Goal: Information Seeking & Learning: Learn about a topic

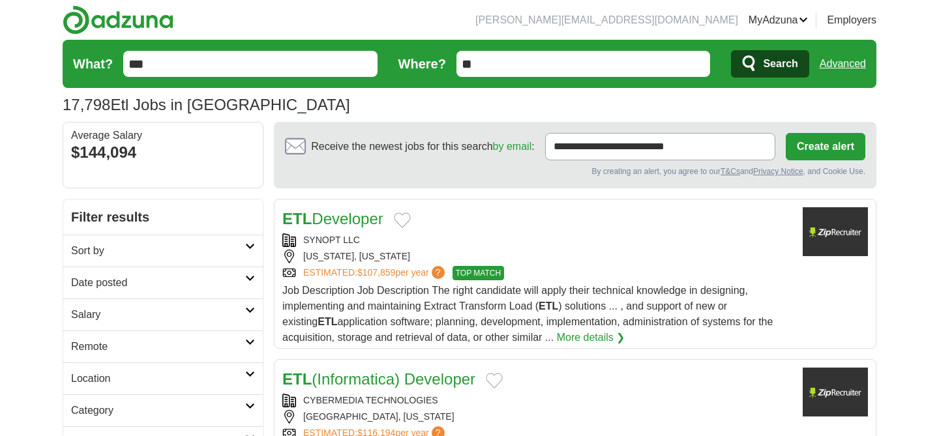
click at [478, 68] on input "**" at bounding box center [583, 64] width 254 height 26
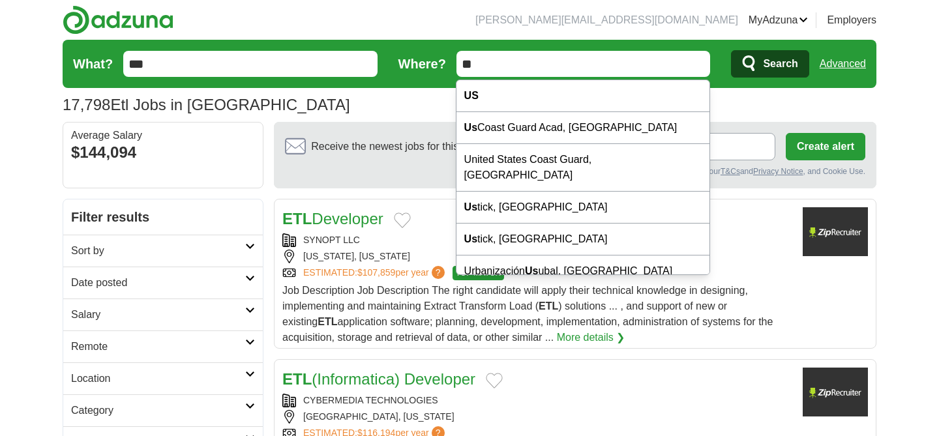
type input "*"
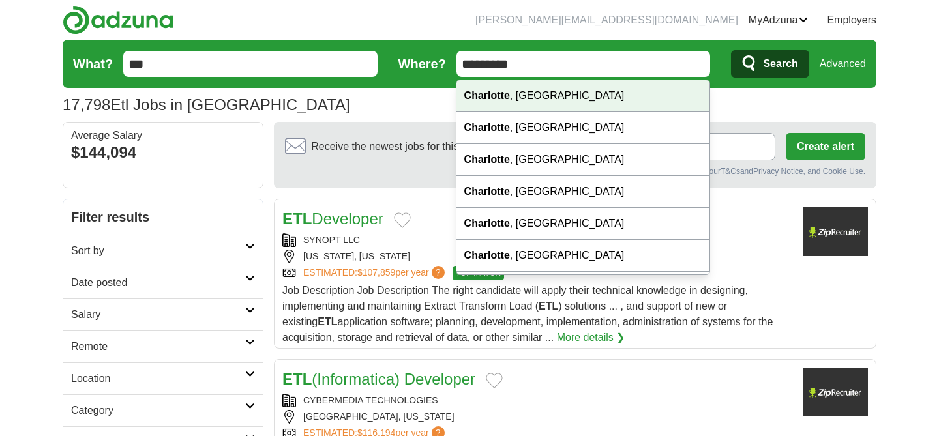
click at [524, 99] on div "Charlotte , NC" at bounding box center [582, 96] width 253 height 32
type input "**********"
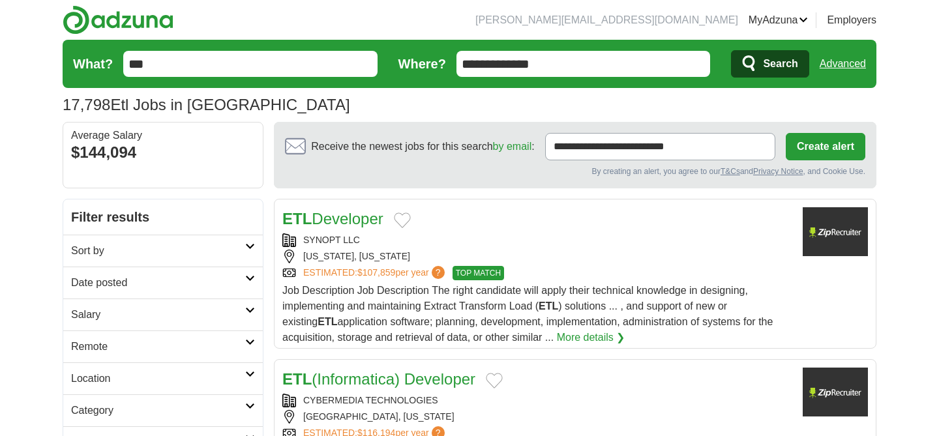
click at [576, 63] on input "**********" at bounding box center [583, 64] width 254 height 26
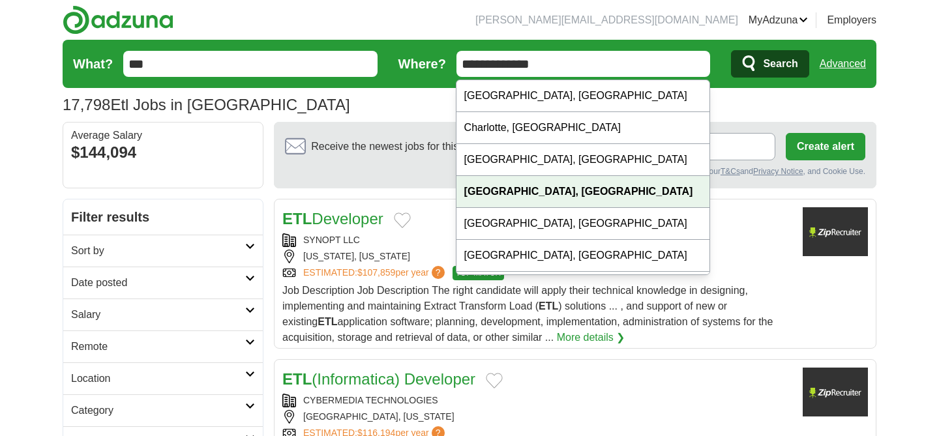
click at [522, 194] on strong "Charlotte, NC" at bounding box center [578, 191] width 229 height 11
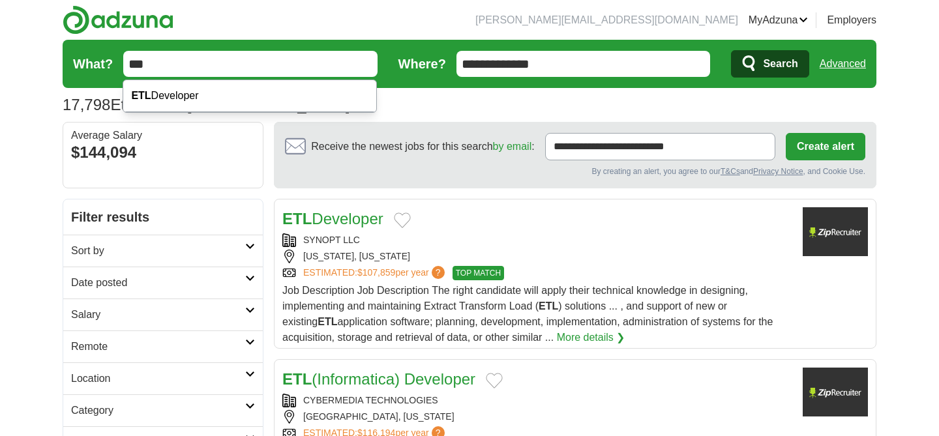
click at [214, 64] on input "***" at bounding box center [250, 64] width 254 height 26
click at [790, 57] on span "Search" at bounding box center [780, 64] width 35 height 26
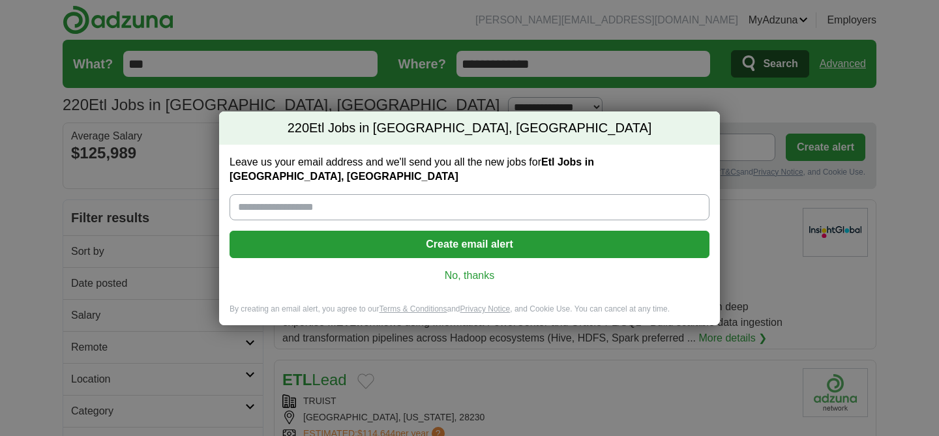
click at [471, 273] on link "No, thanks" at bounding box center [469, 276] width 459 height 14
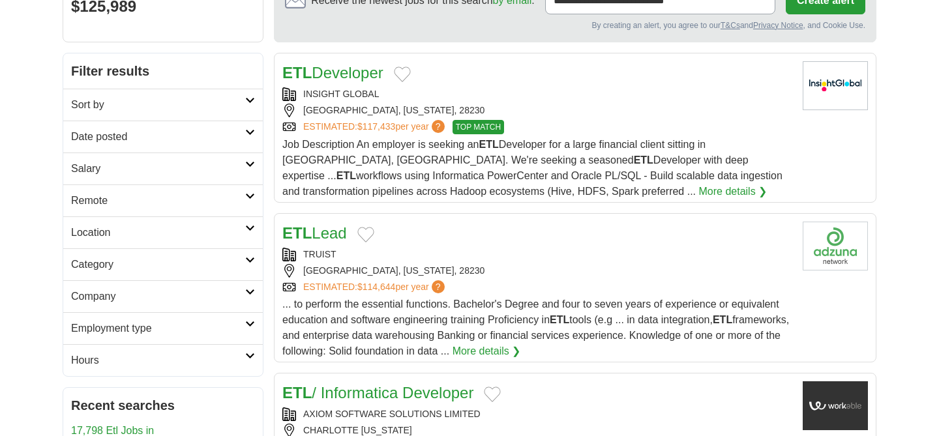
scroll to position [149, 0]
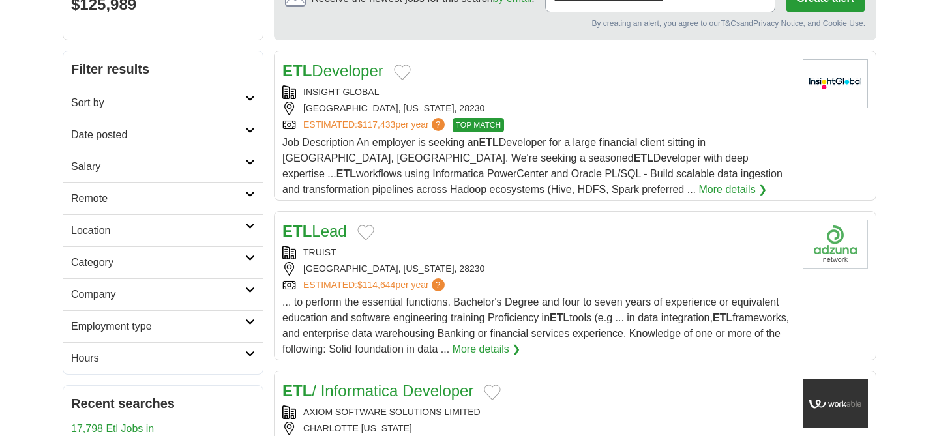
click at [492, 74] on div "ETL Developer" at bounding box center [537, 70] width 510 height 23
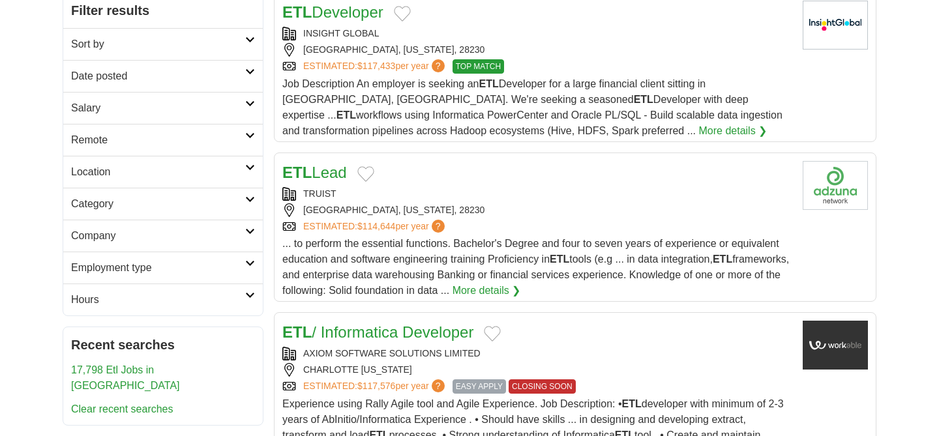
scroll to position [208, 0]
click at [329, 166] on link "ETL Lead" at bounding box center [314, 172] width 65 height 18
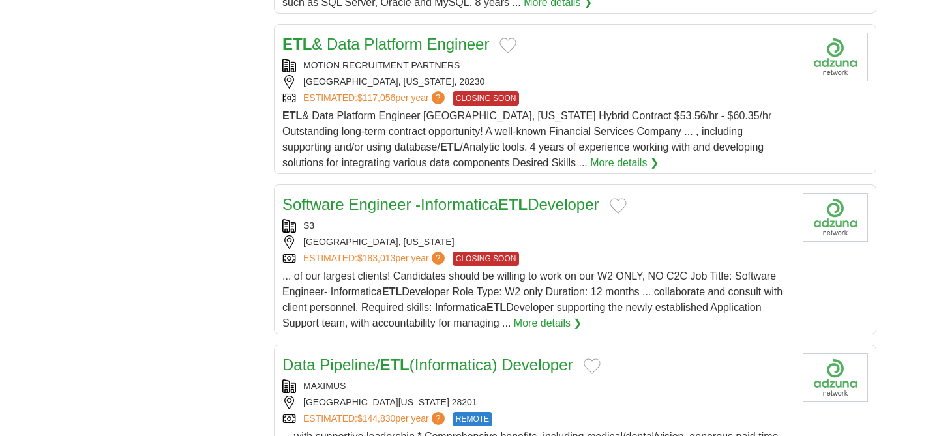
scroll to position [1415, 0]
click at [400, 208] on link "Software Engineer -Informatica ETL Developer" at bounding box center [440, 205] width 317 height 18
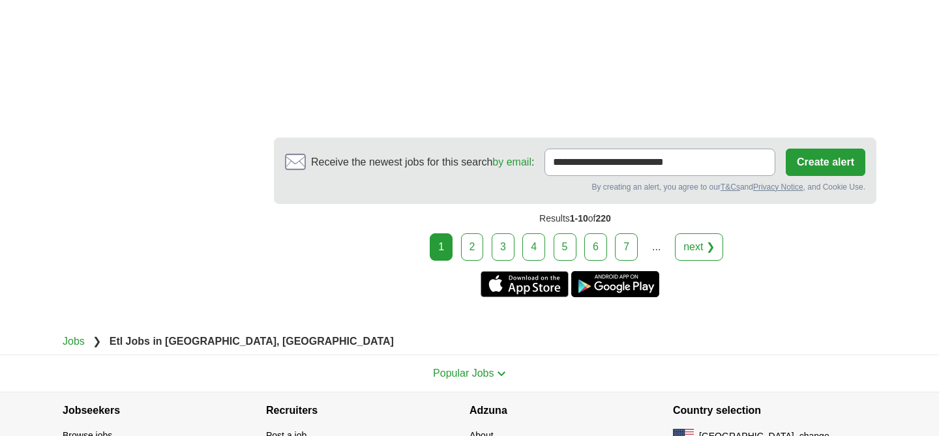
scroll to position [2616, 0]
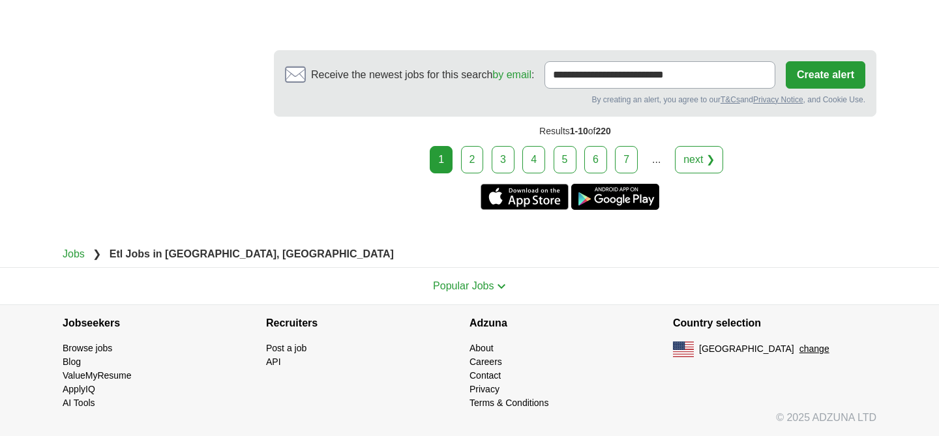
click at [482, 159] on link "2" at bounding box center [472, 159] width 23 height 27
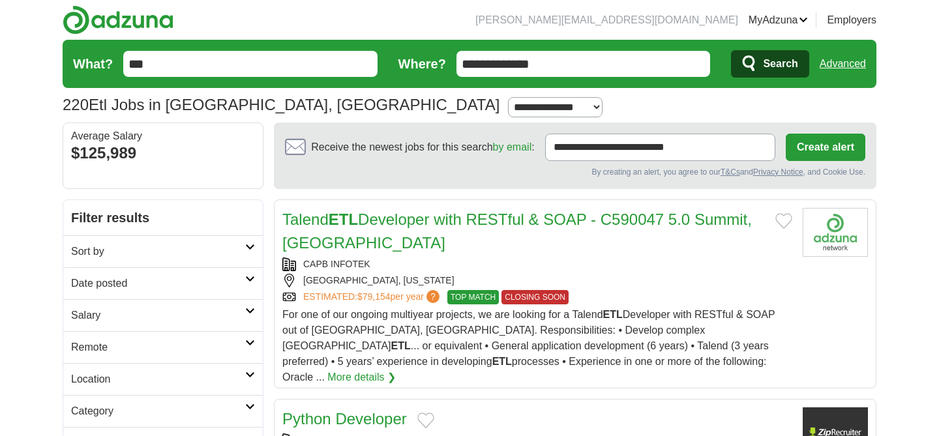
click at [249, 279] on icon at bounding box center [250, 279] width 10 height 7
click at [130, 311] on link "Last 24 hours" at bounding box center [163, 315] width 184 height 16
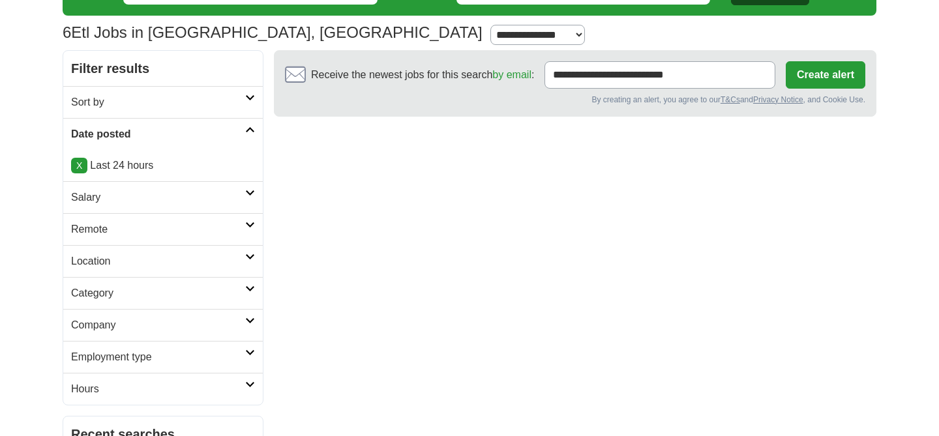
scroll to position [75, 0]
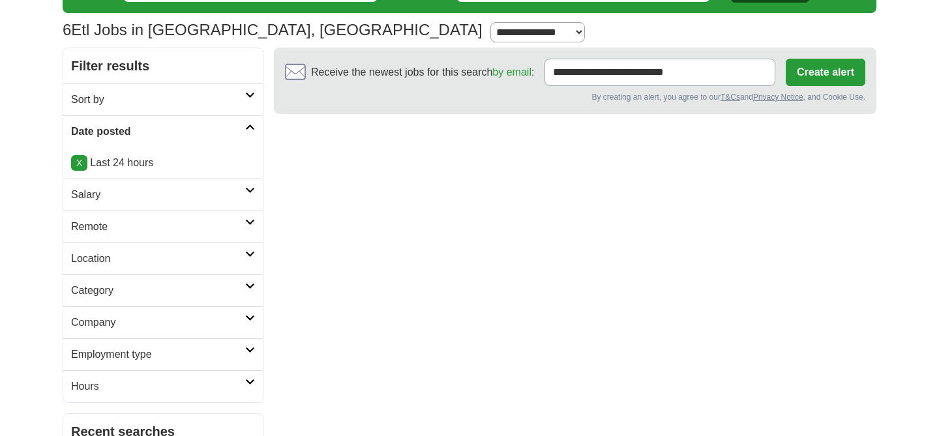
click at [80, 164] on link "X" at bounding box center [79, 163] width 16 height 16
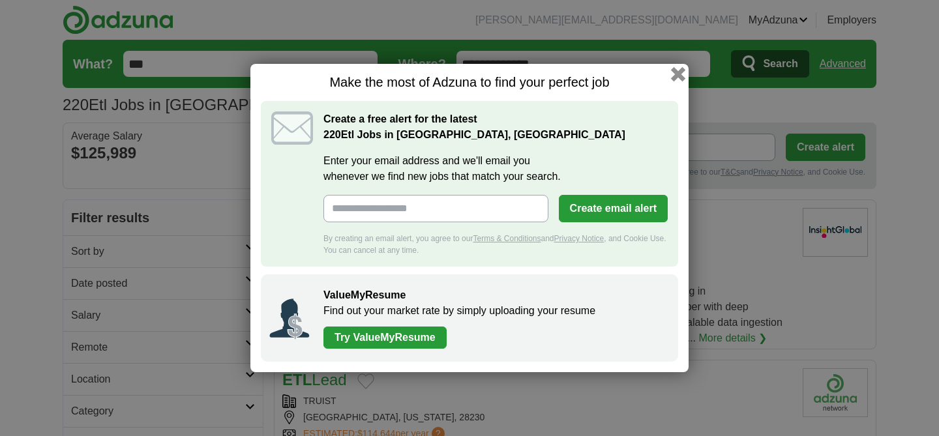
click at [678, 76] on button "button" at bounding box center [678, 74] width 14 height 14
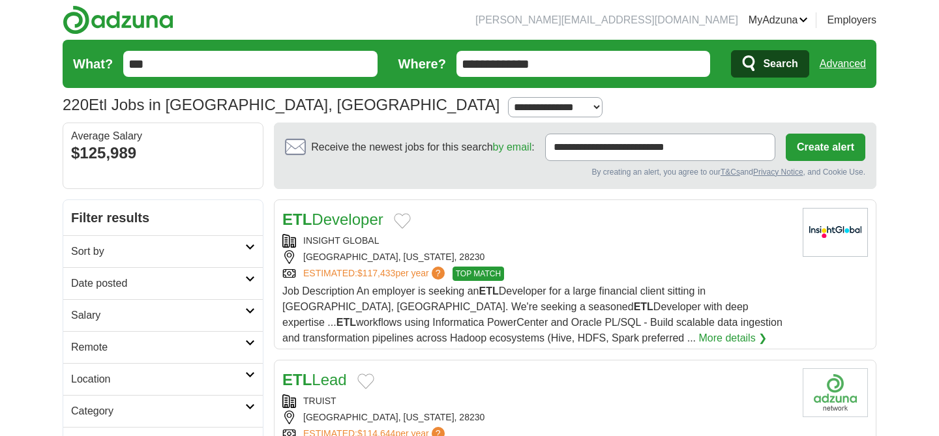
click at [245, 277] on icon at bounding box center [250, 279] width 10 height 7
click at [111, 334] on link "Last 3 days" at bounding box center [163, 333] width 184 height 16
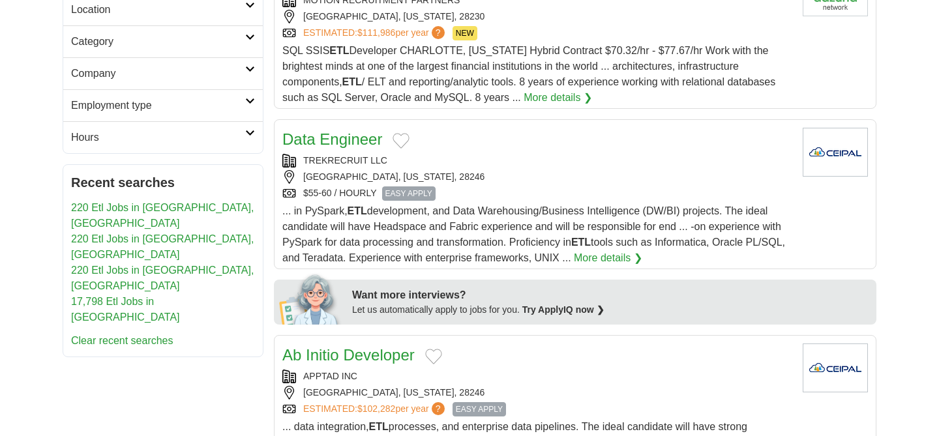
scroll to position [400, 0]
click at [348, 140] on link "Data Engineer" at bounding box center [332, 140] width 100 height 18
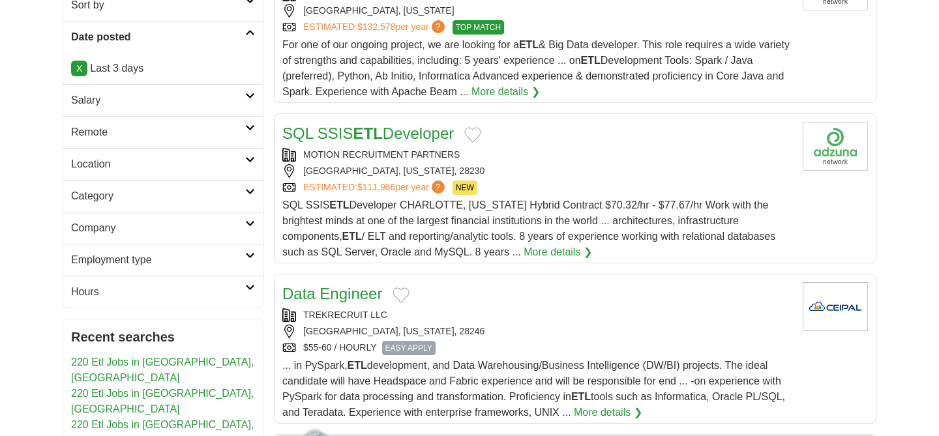
scroll to position [244, 0]
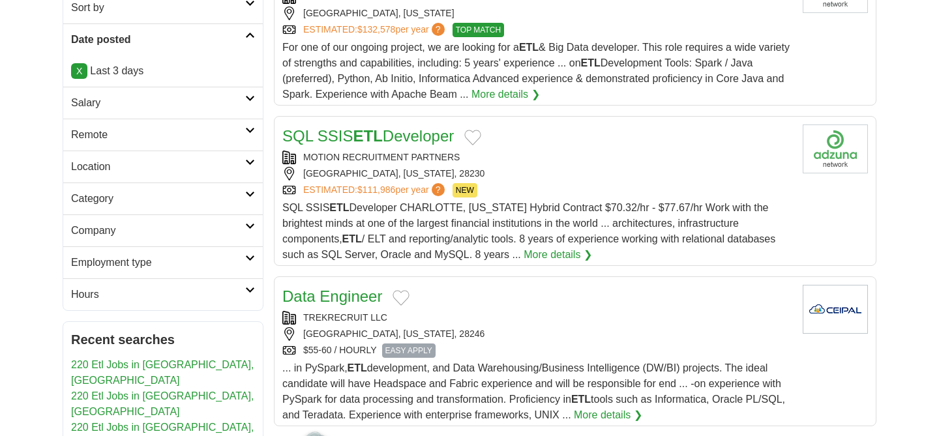
click at [352, 140] on link "SQL SSIS ETL Developer" at bounding box center [367, 136] width 171 height 18
